Goal: Task Accomplishment & Management: Manage account settings

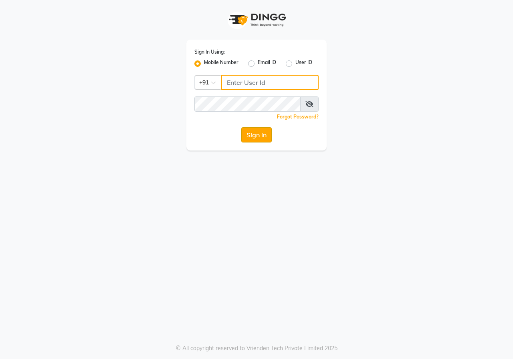
type input "9617700273"
click at [257, 139] on button "Sign In" at bounding box center [256, 134] width 30 height 15
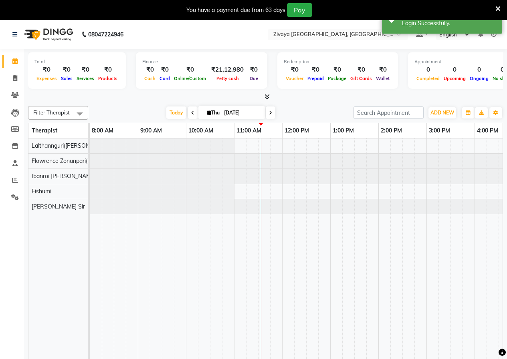
click at [497, 8] on icon at bounding box center [497, 8] width 5 height 7
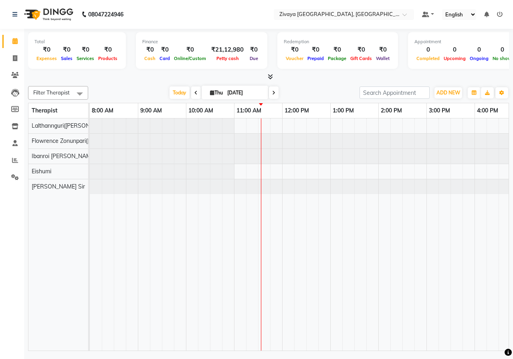
click at [194, 94] on icon at bounding box center [195, 93] width 3 height 5
type input "[DATE]"
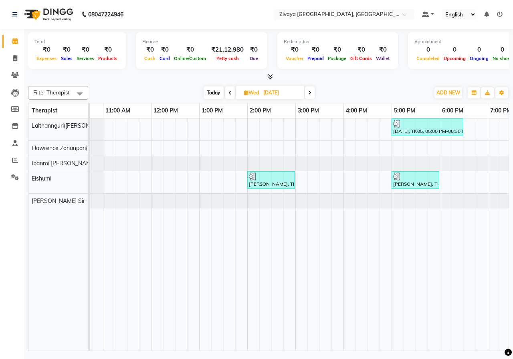
scroll to position [0, 117]
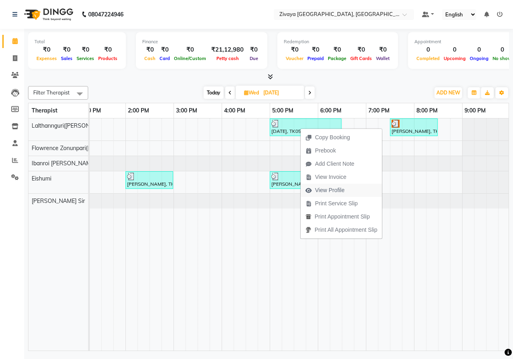
click at [320, 189] on span "View Profile" at bounding box center [330, 190] width 30 height 8
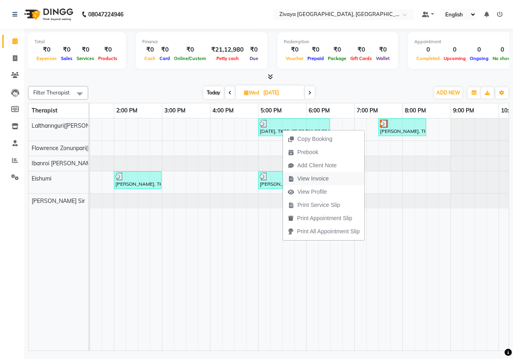
click at [312, 179] on span "View Invoice" at bounding box center [312, 179] width 31 height 8
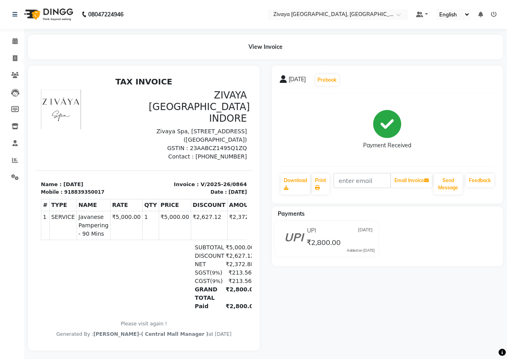
click at [51, 18] on img at bounding box center [47, 14] width 55 height 22
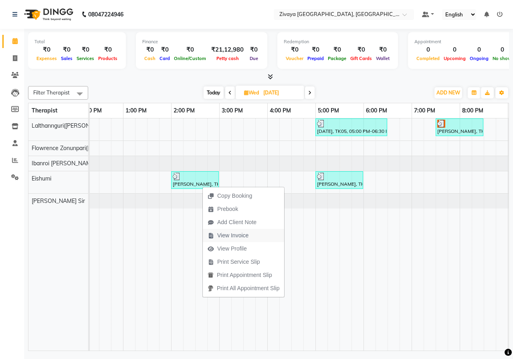
click at [229, 236] on span "View Invoice" at bounding box center [232, 236] width 31 height 8
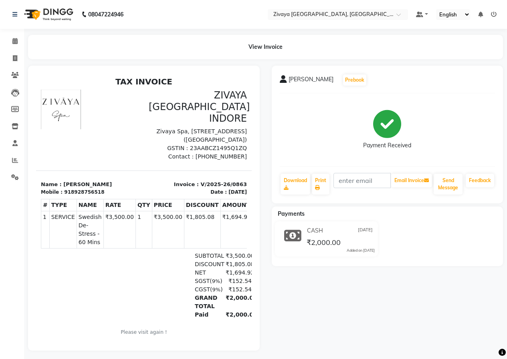
click at [46, 16] on img at bounding box center [47, 14] width 55 height 22
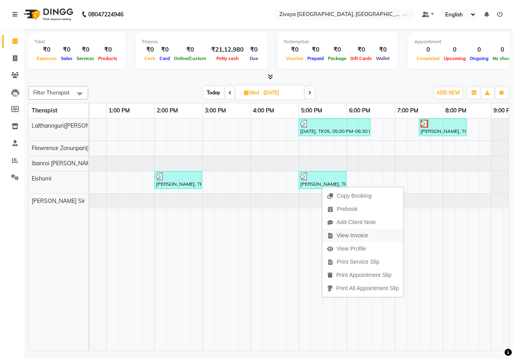
click at [345, 237] on span "View Invoice" at bounding box center [351, 236] width 31 height 8
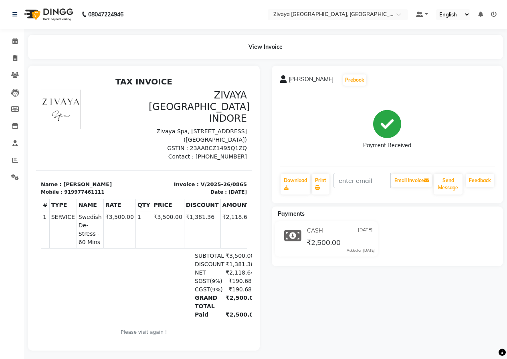
click at [50, 12] on img at bounding box center [47, 14] width 55 height 22
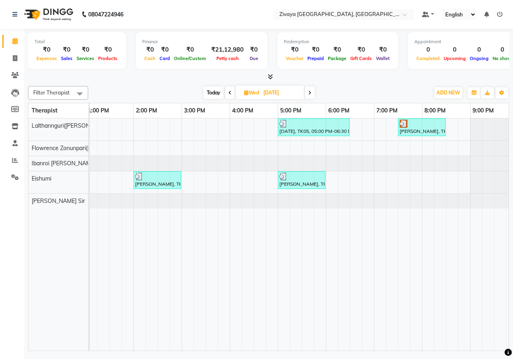
click at [309, 95] on span at bounding box center [310, 93] width 10 height 12
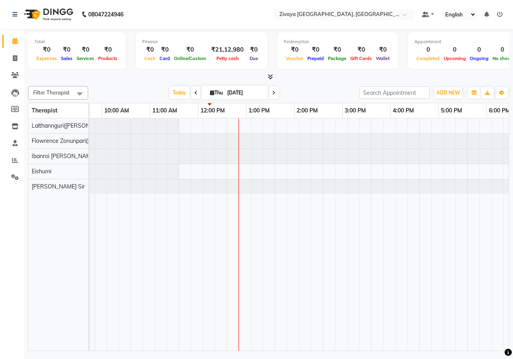
scroll to position [0, 55]
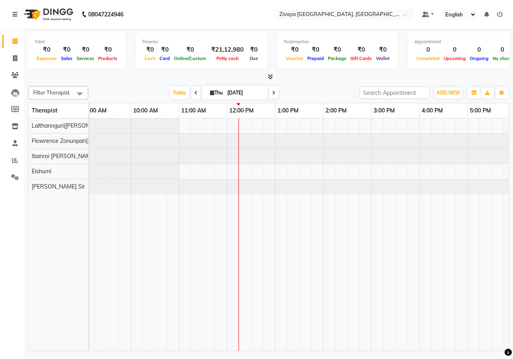
click at [197, 91] on span at bounding box center [196, 93] width 10 height 12
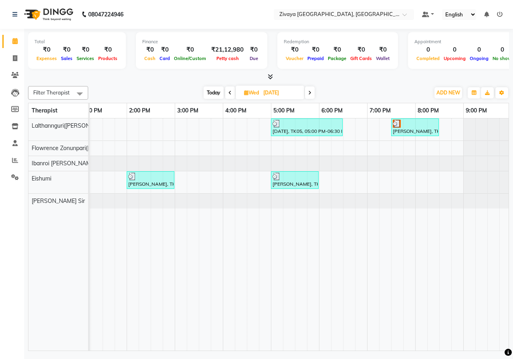
scroll to position [0, 341]
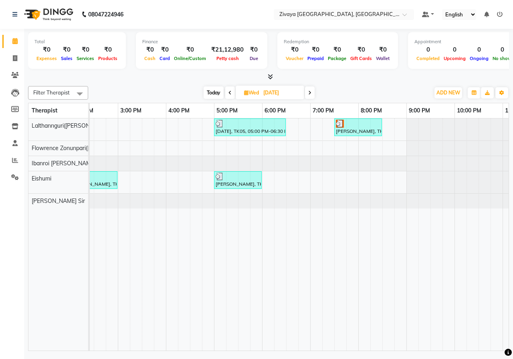
click at [312, 95] on span at bounding box center [310, 93] width 10 height 12
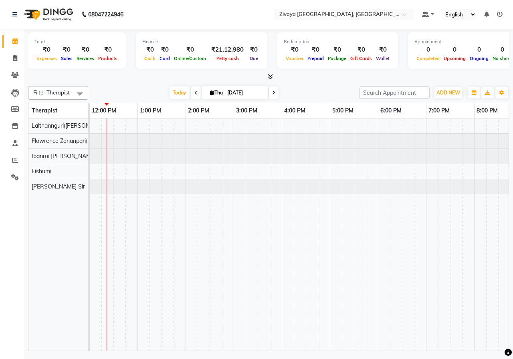
click at [194, 93] on icon at bounding box center [195, 93] width 3 height 5
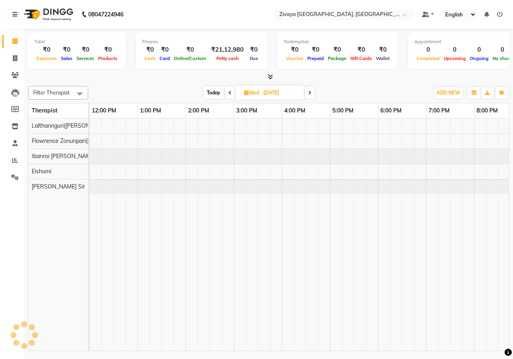
scroll to position [0, 193]
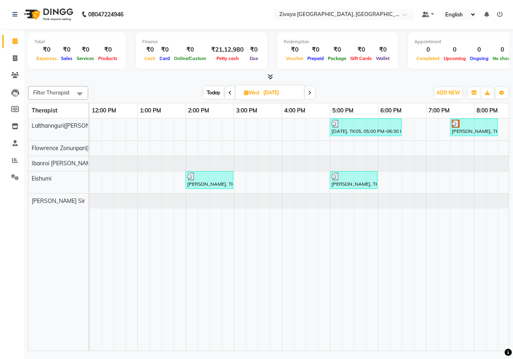
click at [311, 93] on icon at bounding box center [309, 93] width 3 height 5
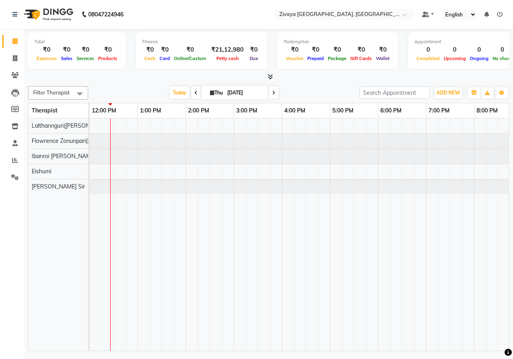
click at [194, 93] on icon at bounding box center [195, 93] width 3 height 5
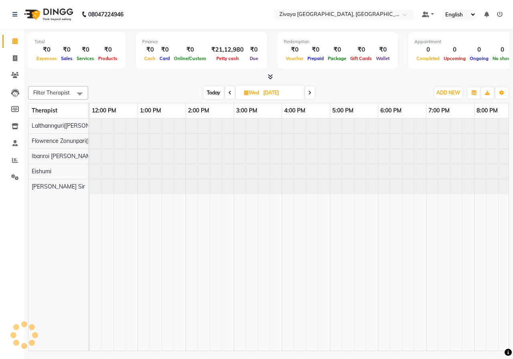
type input "[DATE]"
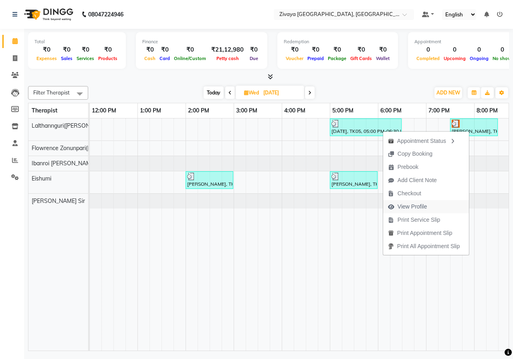
click at [413, 206] on span "View Profile" at bounding box center [412, 207] width 30 height 8
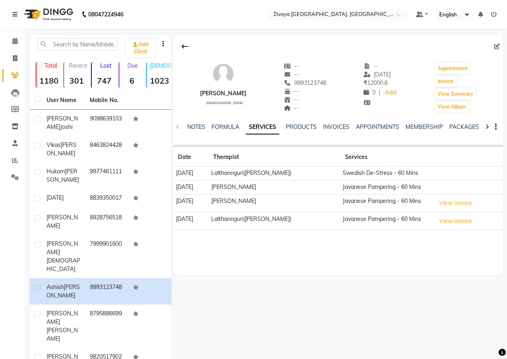
click at [67, 12] on img at bounding box center [47, 14] width 55 height 22
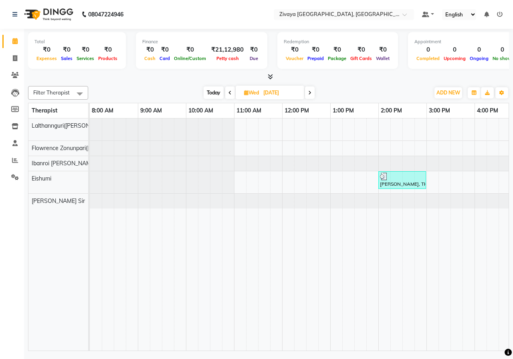
click at [310, 93] on icon at bounding box center [309, 93] width 3 height 5
type input "[DATE]"
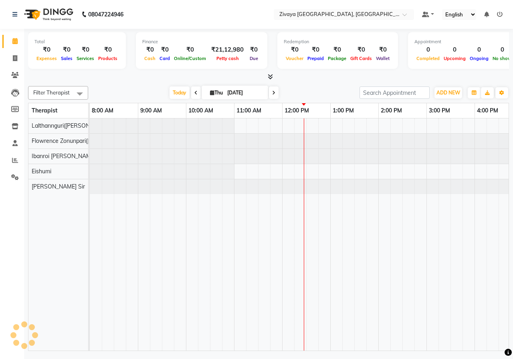
scroll to position [0, 193]
